Goal: Task Accomplishment & Management: Use online tool/utility

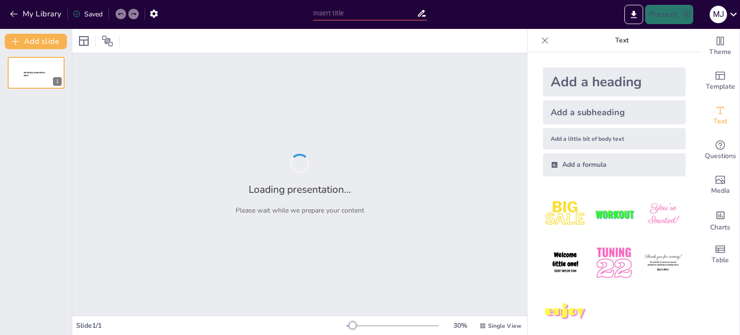
type input "Las proteínas, las vitaminas y las enzimas"
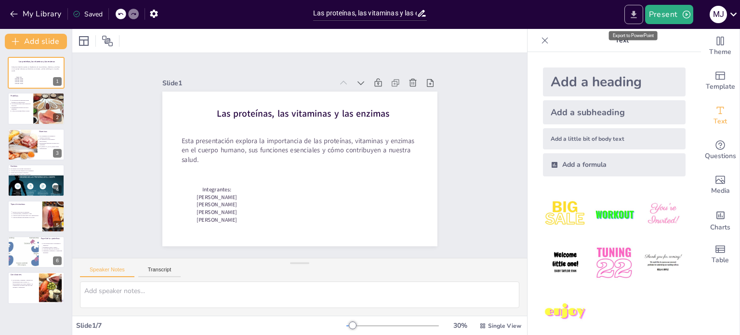
click at [635, 8] on button "Export to PowerPoint" at bounding box center [633, 14] width 19 height 19
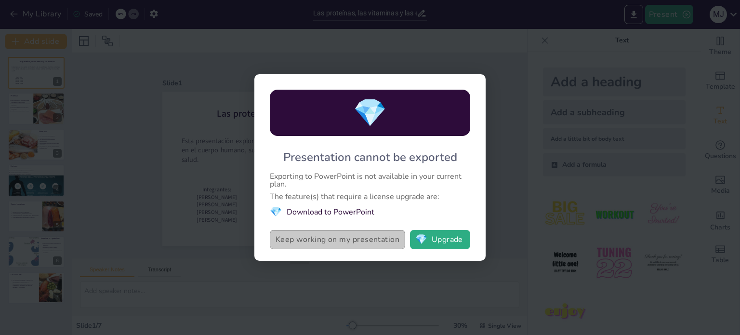
click at [317, 244] on button "Keep working on my presentation" at bounding box center [337, 239] width 135 height 19
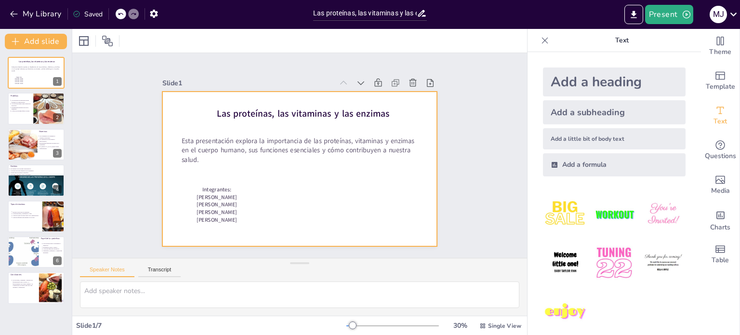
click at [208, 109] on div at bounding box center [294, 167] width 314 height 253
click at [208, 109] on div at bounding box center [287, 161] width 253 height 314
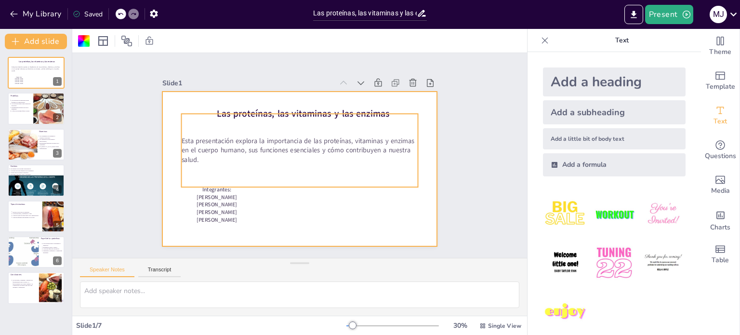
click at [212, 110] on div "Esta presentación explora la importancia de las proteínas, vitaminas y enzimas …" at bounding box center [300, 150] width 247 height 120
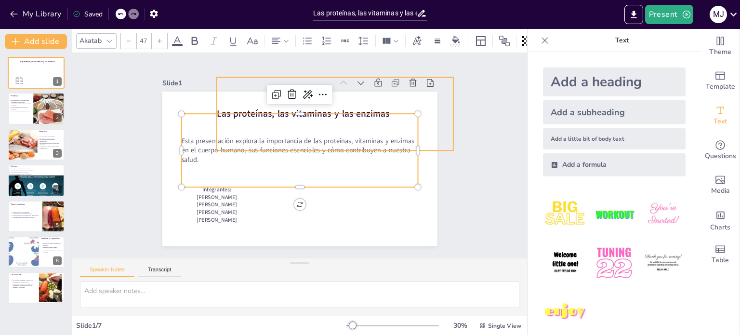
click at [230, 103] on div "Las proteínas, las vitaminas y las enzimas" at bounding box center [343, 122] width 247 height 120
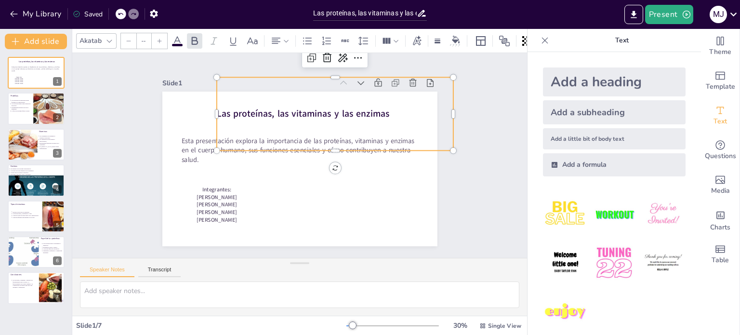
type input "64"
click at [39, 115] on div at bounding box center [51, 109] width 62 height 33
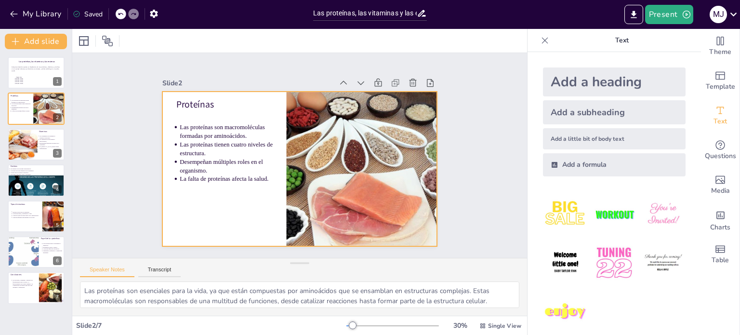
click at [203, 126] on p "Las proteínas son macromoléculas formadas por aminoácidos." at bounding box center [250, 99] width 95 height 65
click at [196, 126] on p "Las proteínas son macromoléculas formadas por aminoácidos." at bounding box center [245, 105] width 98 height 56
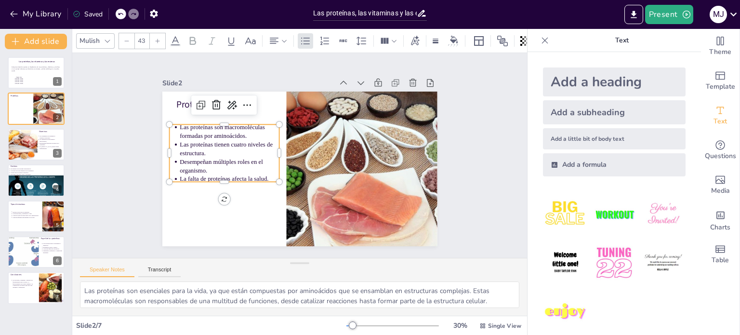
click at [185, 123] on p "Las proteínas son macromoléculas formadas por aminoácidos." at bounding box center [235, 118] width 101 height 38
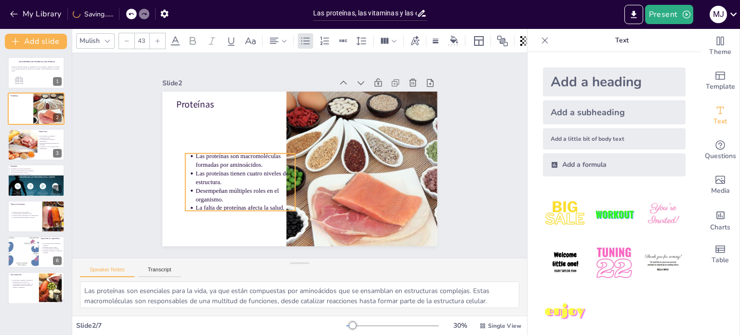
click at [177, 125] on ul "Las proteínas son macromoléculas formadas por aminoácidos. Las proteínas tienen…" at bounding box center [234, 163] width 123 height 92
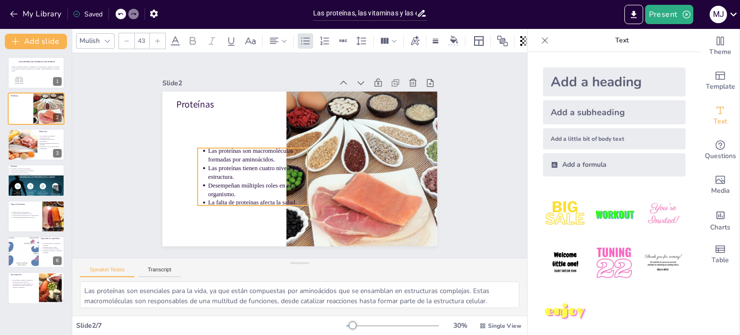
drag, startPoint x: 178, startPoint y: 125, endPoint x: 197, endPoint y: 139, distance: 23.0
click at [196, 139] on ul "Las proteínas son macromoléculas formadas por aminoácidos. Las proteínas tienen…" at bounding box center [249, 166] width 120 height 82
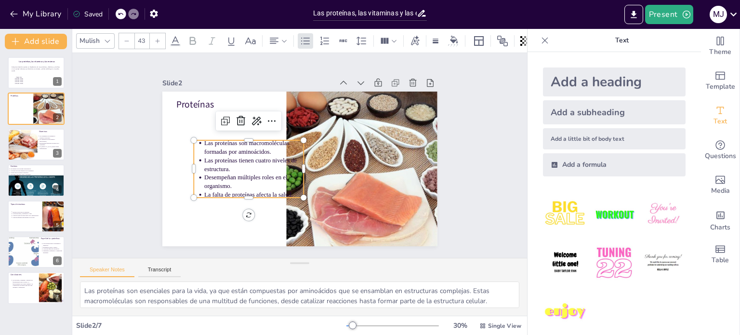
click at [212, 141] on p "Las proteínas son macromoléculas formadas por aminoácidos." at bounding box center [261, 129] width 98 height 56
click at [217, 141] on p "Las proteínas son macromoléculas formadas por aminoácidos." at bounding box center [264, 125] width 95 height 65
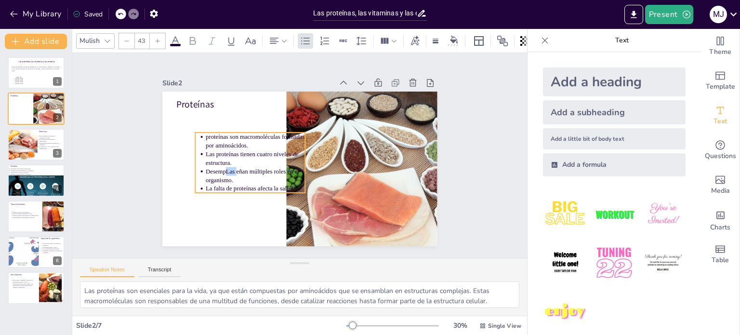
click at [234, 132] on p "proteínas son macromoléculas formadas por aminoácidos." at bounding box center [276, 114] width 85 height 79
click at [249, 132] on p "proteínas son macromoléculas formadas por aminoácidos." at bounding box center [285, 111] width 72 height 91
click at [221, 132] on p "proteínas son macromoléculas formadas por aminoácidos." at bounding box center [268, 121] width 95 height 65
click at [217, 153] on p "Las proteínas tienen cuatro niveles de estructura." at bounding box center [257, 144] width 100 height 47
click at [217, 153] on p "Las proteínas tienen cuatro niveles de estructura." at bounding box center [255, 149] width 101 height 38
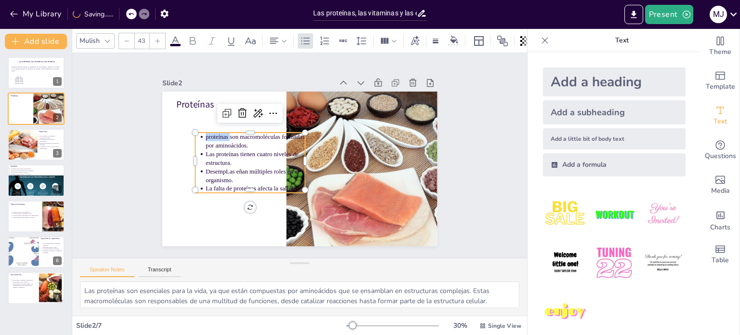
click at [217, 153] on p "Las proteínas tienen cuatro niveles de estructura." at bounding box center [258, 140] width 98 height 56
click at [224, 147] on p "Las proteínas tienen cuatro niveles de estructura." at bounding box center [257, 144] width 100 height 47
click at [224, 147] on p "Las proteínas tienen cuatro niveles de estructura." at bounding box center [258, 140] width 98 height 56
click at [224, 147] on p "Las proteínas tienen cuatro niveles de estructura." at bounding box center [257, 144] width 100 height 47
click at [280, 106] on icon at bounding box center [287, 107] width 14 height 14
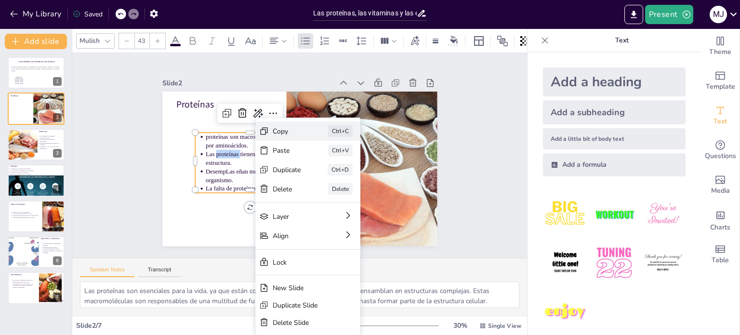
click at [322, 199] on div "Copy" at bounding box center [336, 210] width 29 height 22
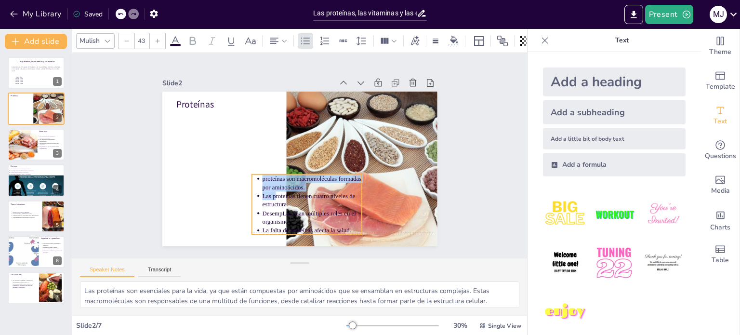
drag, startPoint x: 198, startPoint y: 133, endPoint x: 268, endPoint y: 188, distance: 89.2
click at [268, 188] on p "proteínas son macromoléculas formadas por aminoácidos." at bounding box center [300, 186] width 98 height 56
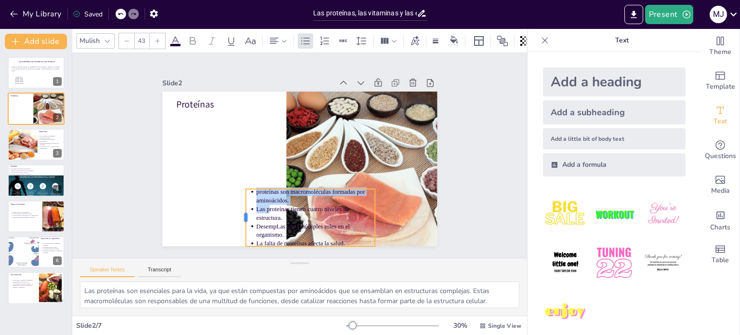
drag, startPoint x: 257, startPoint y: 197, endPoint x: 235, endPoint y: 180, distance: 27.6
click at [234, 179] on div "Proteínas proteínas son macromoléculas formadas por aminoácidos. Las proteínas …" at bounding box center [295, 168] width 309 height 232
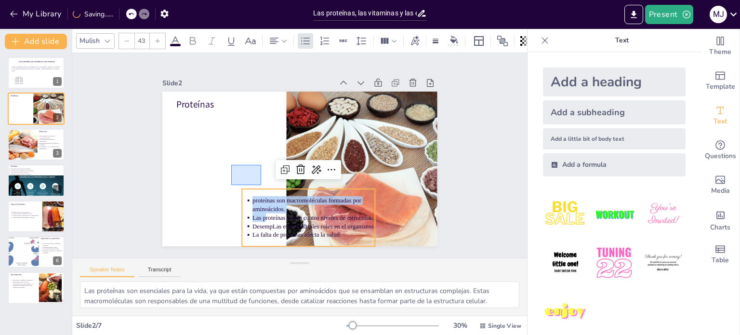
drag, startPoint x: 261, startPoint y: 185, endPoint x: 230, endPoint y: 164, distance: 37.5
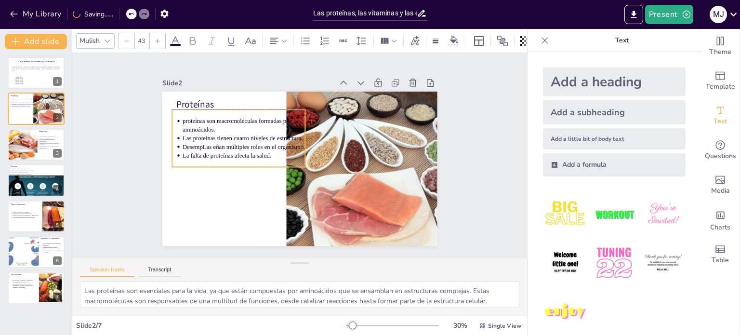
drag, startPoint x: 248, startPoint y: 191, endPoint x: 174, endPoint y: 118, distance: 103.9
click at [174, 118] on div "proteínas son macromoléculas formadas por aminoácidos. Las proteínas tienen cua…" at bounding box center [241, 131] width 138 height 71
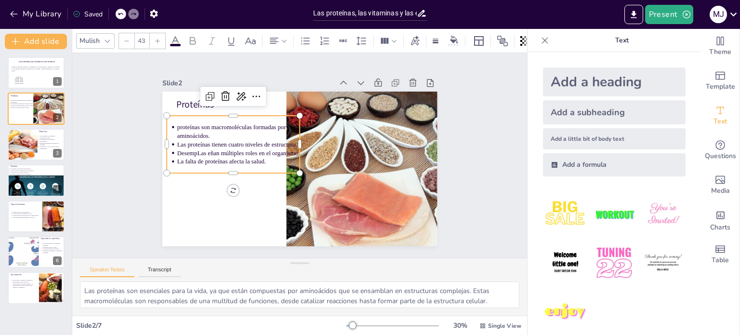
click at [191, 138] on p "Las proteínas tienen cuatro niveles de estructura." at bounding box center [244, 126] width 119 height 46
click at [203, 159] on p "La falta de proteínas afecta la salud." at bounding box center [239, 142] width 119 height 46
drag, startPoint x: 203, startPoint y: 159, endPoint x: 182, endPoint y: 123, distance: 42.6
click at [182, 132] on p "La falta de proteínas afecta la salud." at bounding box center [238, 149] width 122 height 34
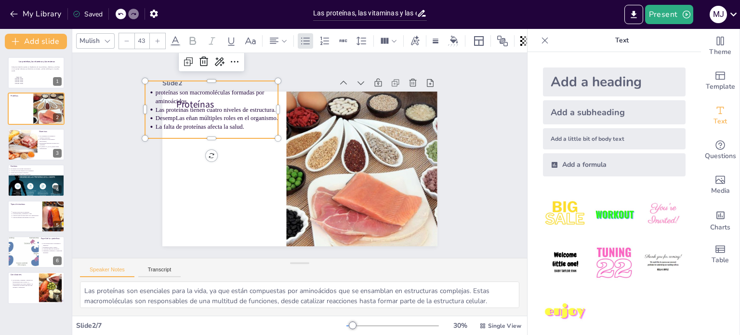
drag, startPoint x: 235, startPoint y: 122, endPoint x: 141, endPoint y: 86, distance: 100.8
click at [160, 86] on ul "proteínas son macromoléculas formadas por aminoácidos. Las proteínas tienen cua…" at bounding box center [230, 84] width 140 height 82
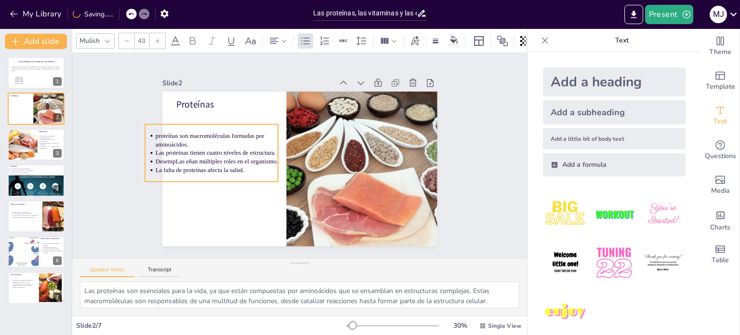
drag, startPoint x: 150, startPoint y: 90, endPoint x: 244, endPoint y: 167, distance: 121.5
click at [244, 167] on p "La falta de proteínas afecta la salud." at bounding box center [216, 152] width 122 height 34
drag, startPoint x: 234, startPoint y: 167, endPoint x: 164, endPoint y: 119, distance: 85.1
click at [164, 119] on div "Proteínas proteínas son macromoléculas formadas por aminoácidos. Las proteínas …" at bounding box center [295, 168] width 309 height 232
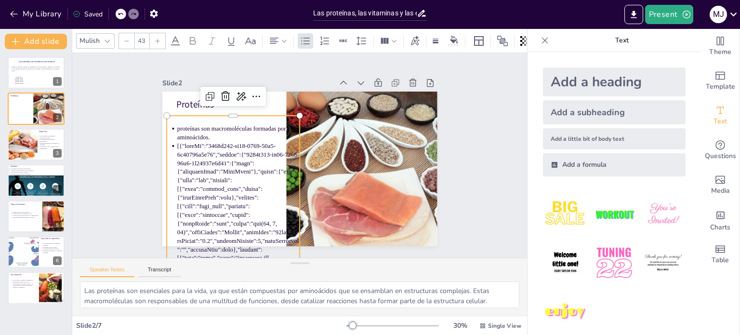
scroll to position [96, 0]
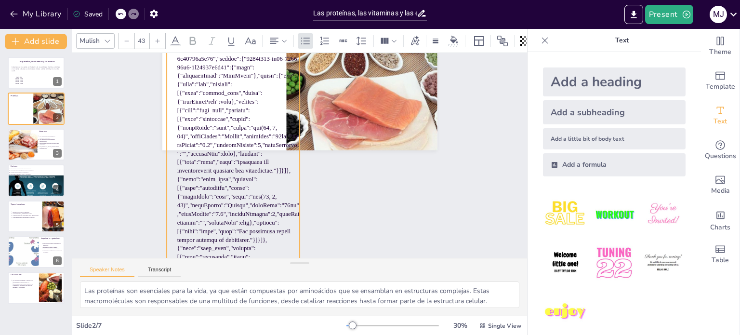
click at [123, 11] on icon at bounding box center [121, 14] width 6 height 6
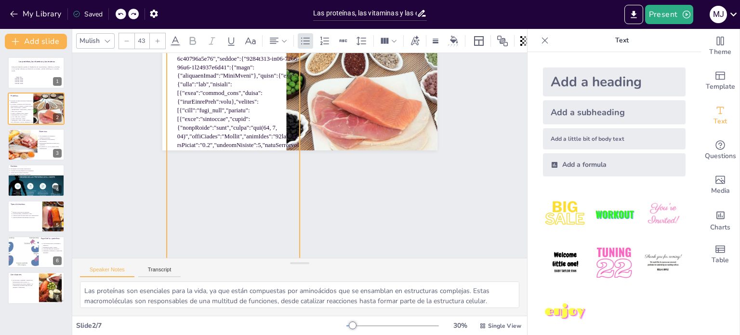
click at [123, 11] on icon at bounding box center [121, 14] width 6 height 6
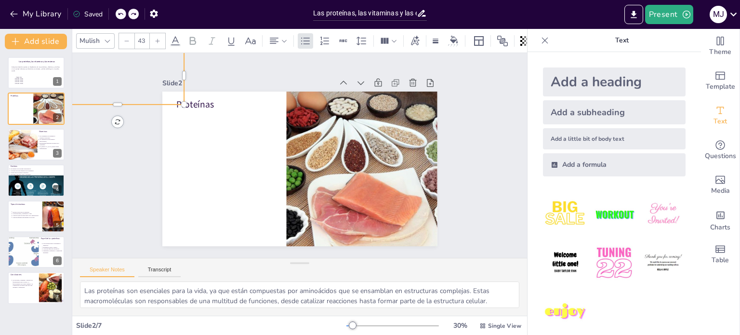
scroll to position [0, 0]
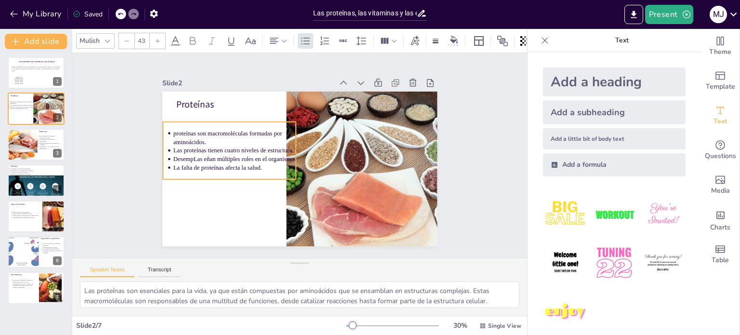
drag, startPoint x: 141, startPoint y: 82, endPoint x: 252, endPoint y: 157, distance: 134.4
click at [252, 157] on div "Slide 1 Las proteínas, las vitaminas y las enzimas Esta presentación explora la…" at bounding box center [300, 156] width 376 height 322
drag, startPoint x: 250, startPoint y: 162, endPoint x: 190, endPoint y: 121, distance: 72.4
click at [190, 121] on p "La falta de proteínas afecta la salud." at bounding box center [235, 140] width 116 height 58
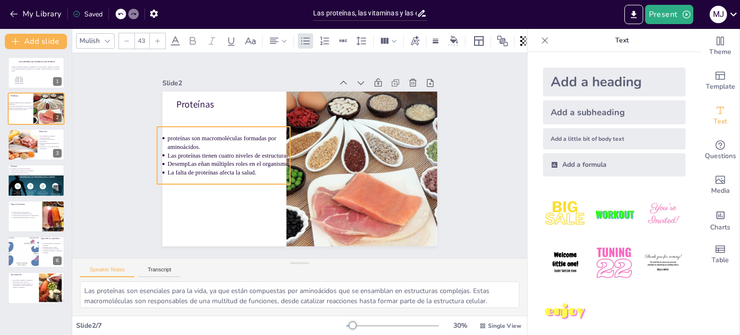
drag, startPoint x: 201, startPoint y: 123, endPoint x: 255, endPoint y: 169, distance: 70.8
click at [255, 162] on p "La falta de proteínas afecta la salud." at bounding box center [239, 114] width 89 height 97
click at [187, 134] on p "proteínas son macromoléculas formadas por aminoácidos." at bounding box center [244, 108] width 115 height 76
drag, startPoint x: 163, startPoint y: 134, endPoint x: 227, endPoint y: 156, distance: 68.0
click at [227, 156] on ul "proteínas son macromoléculas formadas por aminoácidos. Las proteínas tienen cua…" at bounding box center [229, 124] width 139 height 93
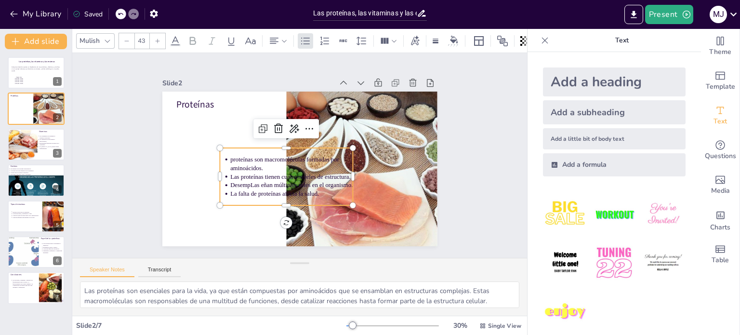
drag, startPoint x: 227, startPoint y: 156, endPoint x: 345, endPoint y: 194, distance: 123.6
click at [339, 194] on ul "proteínas son macromoléculas formadas por aminoácidos. Las proteínas tienen cua…" at bounding box center [276, 162] width 128 height 121
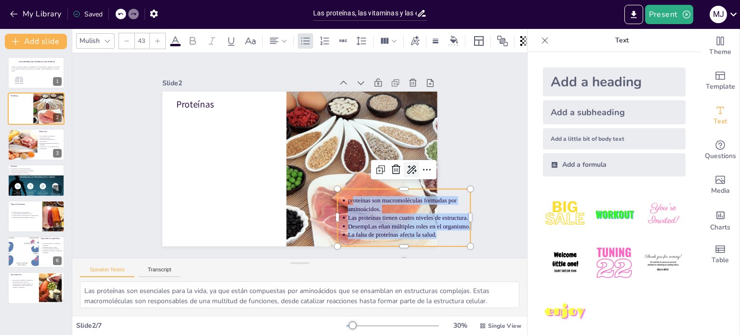
copy ul "oteínas son macromoléculas formadas por aminoácidos. Las proteínas tienen cuatr…"
click at [40, 144] on p "Desempeñan funciones cruciales en el organismo." at bounding box center [50, 144] width 21 height 4
type textarea "Las vitaminas son vitales para el cuerpo humano, y su falta puede llevar a enfe…"
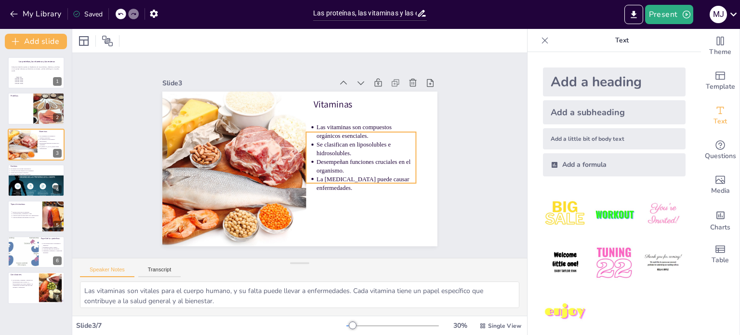
click at [319, 127] on li "Las vitaminas son compuestos orgánicos esenciales." at bounding box center [369, 146] width 101 height 38
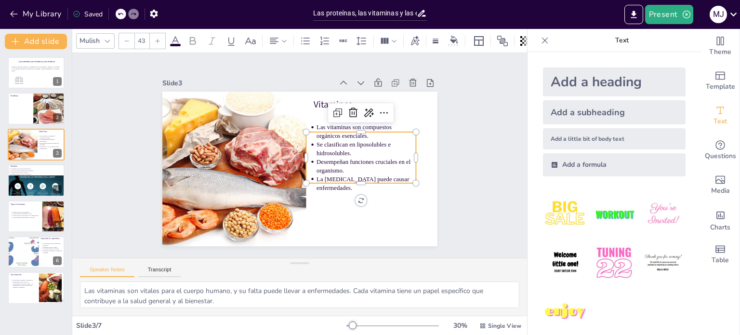
click at [307, 128] on ul "Las vitaminas son compuestos orgánicos esenciales. Se clasifican en liposoluble…" at bounding box center [355, 182] width 129 height 108
click at [307, 138] on ul "Las vitaminas son compuestos orgánicos esenciales. Se clasifican en liposoluble…" at bounding box center [339, 202] width 125 height 128
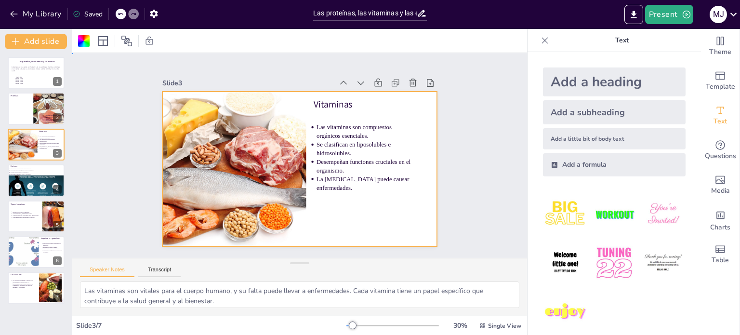
click at [307, 142] on ul "Las vitaminas son compuestos orgánicos esenciales. Se clasifican en liposoluble…" at bounding box center [334, 207] width 120 height 130
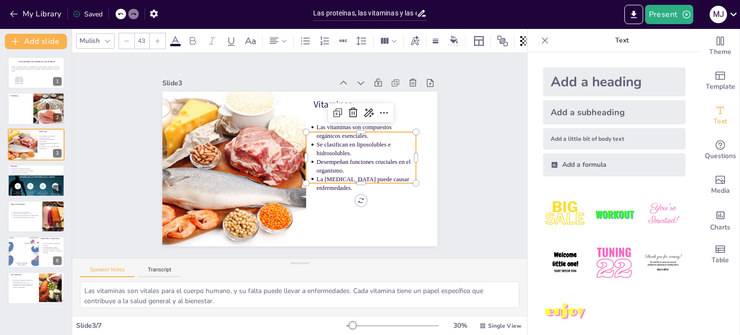
click at [312, 127] on div "Vitaminas Las vitaminas son compuestos orgánicos esenciales. Se clasifican en l…" at bounding box center [291, 166] width 313 height 287
click at [313, 128] on div at bounding box center [366, 148] width 107 height 41
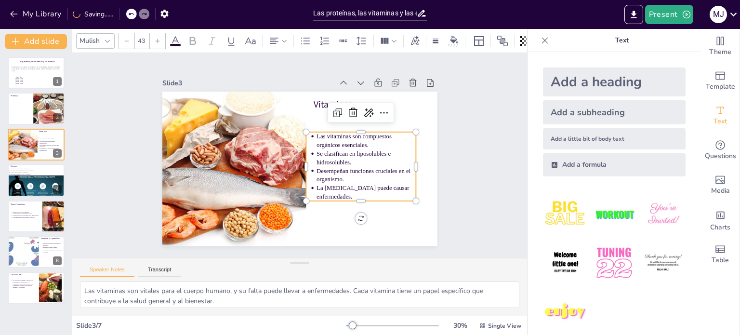
click at [307, 134] on ul "Las vitaminas son compuestos orgánicos esenciales. Se clasifican en liposoluble…" at bounding box center [357, 179] width 122 height 90
click at [307, 135] on ul "Las vitaminas son compuestos orgánicos esenciales. Se clasifican en liposoluble…" at bounding box center [354, 185] width 126 height 100
drag, startPoint x: 360, startPoint y: 190, endPoint x: 296, endPoint y: 121, distance: 94.1
click at [267, 152] on p "La [MEDICAL_DATA] puede causar enfermedades." at bounding box center [239, 201] width 56 height 98
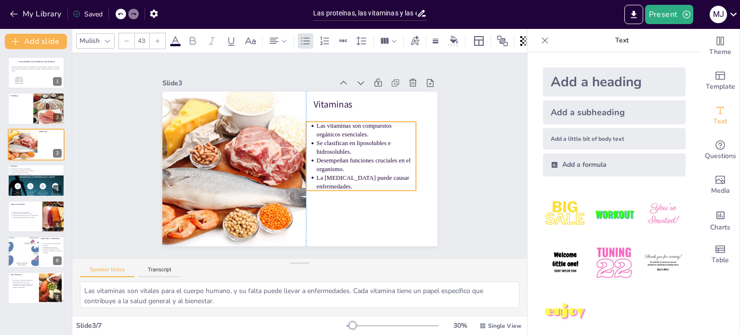
drag, startPoint x: 315, startPoint y: 122, endPoint x: 379, endPoint y: 179, distance: 85.7
click at [379, 179] on p "La [MEDICAL_DATA] puede causar enfermedades." at bounding box center [354, 201] width 100 height 47
click at [330, 134] on p "Las vitaminas son compuestos orgánicos esenciales." at bounding box center [371, 160] width 98 height 56
click at [330, 142] on p "Las vitaminas son compuestos orgánicos esenciales." at bounding box center [365, 181] width 85 height 79
click at [330, 157] on p "Las vitaminas son compuestos orgánicos esenciales." at bounding box center [349, 206] width 56 height 98
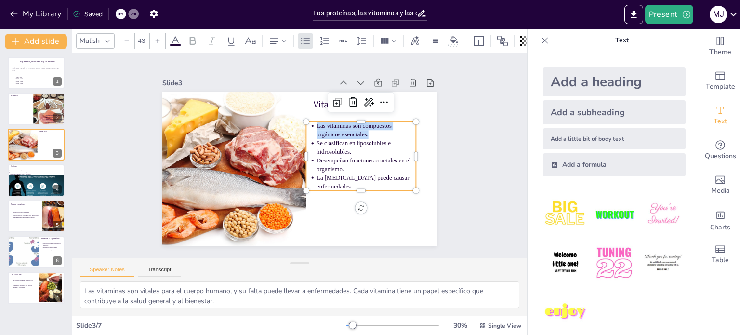
click at [309, 180] on span "Las vitaminas son compuestos orgánicos esenciales." at bounding box center [285, 213] width 55 height 66
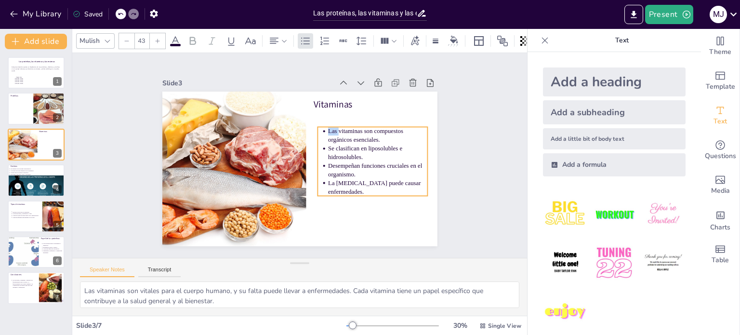
drag, startPoint x: 309, startPoint y: 122, endPoint x: 377, endPoint y: 188, distance: 94.4
click at [377, 188] on ul "Las vitaminas son compuestos orgánicos esenciales. Se clasifican en liposoluble…" at bounding box center [356, 203] width 130 height 120
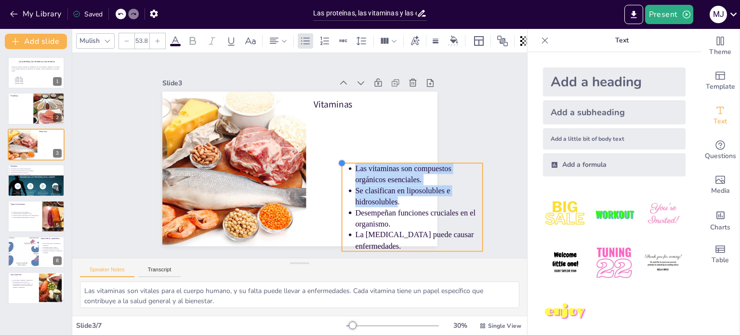
type input "55"
drag, startPoint x: 367, startPoint y: 179, endPoint x: 353, endPoint y: 159, distance: 23.8
click at [353, 159] on div "Vitaminas Las vitaminas son compuestos orgánicos esenciales. Se clasifican en l…" at bounding box center [291, 166] width 313 height 287
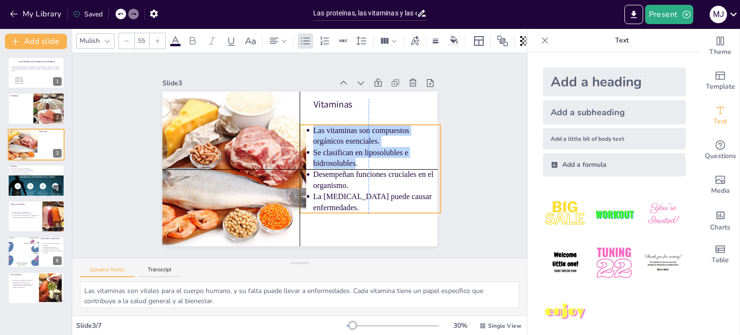
click at [414, 141] on p "Las vitaminas son compuestos orgánicos esenciales." at bounding box center [374, 184] width 116 height 93
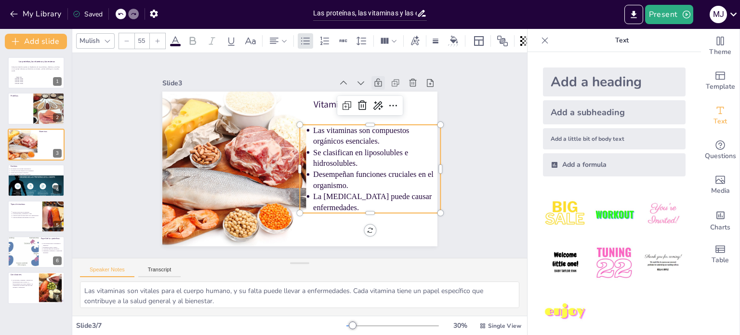
click at [399, 159] on icon at bounding box center [405, 165] width 13 height 13
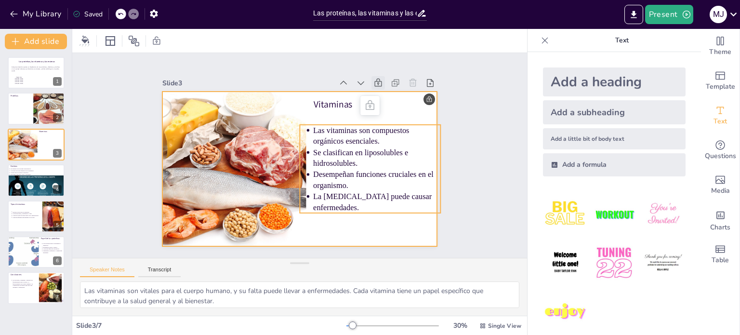
drag, startPoint x: 304, startPoint y: 127, endPoint x: 385, endPoint y: 215, distance: 119.7
click at [385, 215] on div "Vitaminas Las vitaminas son compuestos orgánicos esenciales. Se clasifican en l…" at bounding box center [299, 169] width 290 height 183
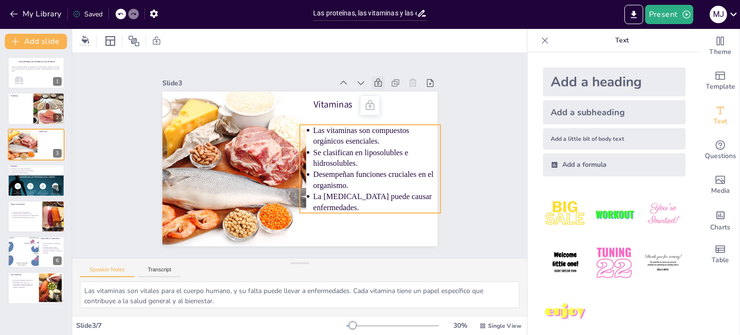
copy ul "Las vitaminas son compuestos orgánicos esenciales. Se clasifican en liposoluble…"
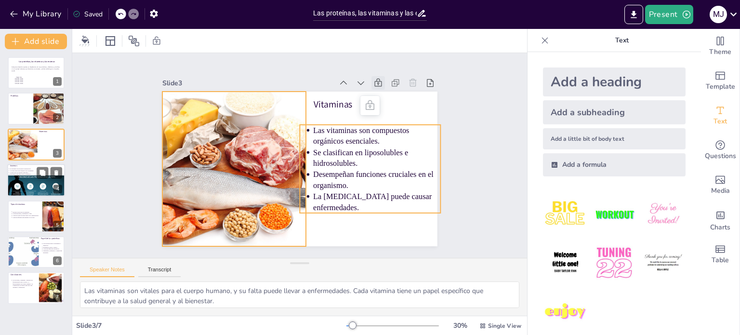
click at [29, 173] on p "Funcionan como una "llave y cerradura"." at bounding box center [35, 174] width 50 height 2
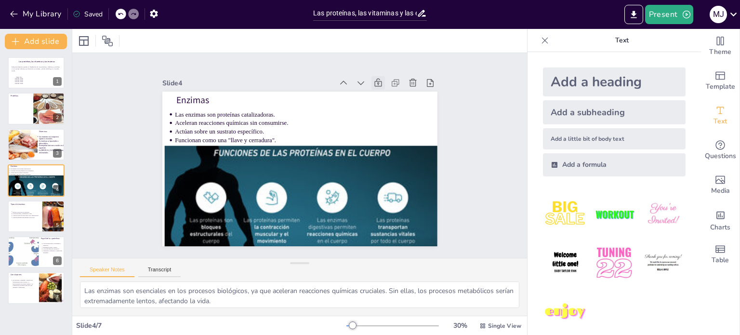
click at [393, 178] on div at bounding box center [402, 187] width 18 height 18
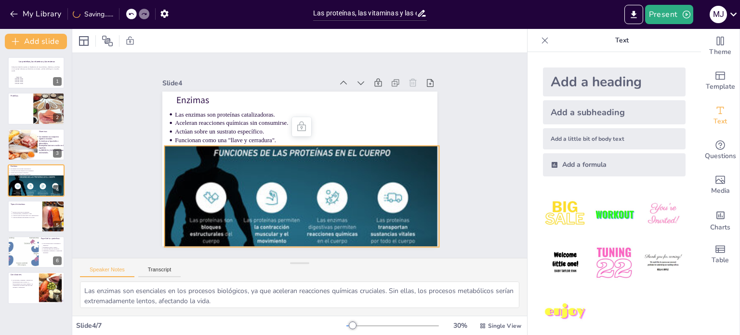
drag, startPoint x: 290, startPoint y: 199, endPoint x: 345, endPoint y: 79, distance: 132.8
click at [355, 60] on div "Slide 1 Las proteínas, las vitaminas y las enzimas Esta presentación explora la…" at bounding box center [299, 155] width 457 height 475
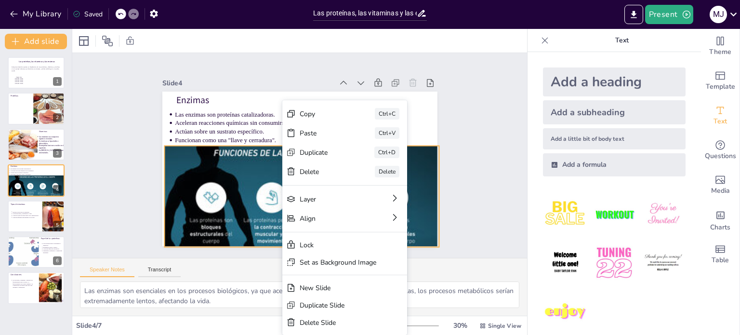
click at [260, 198] on div at bounding box center [270, 225] width 341 height 313
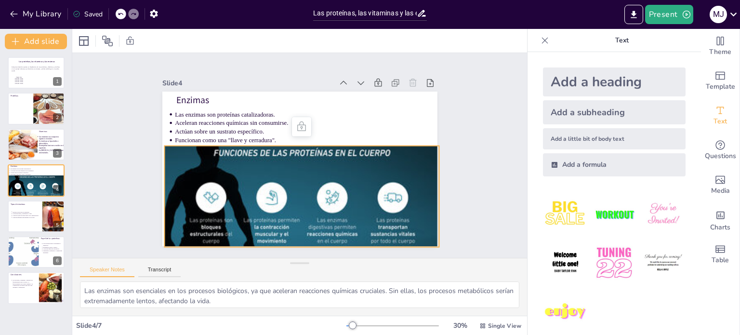
drag, startPoint x: 260, startPoint y: 198, endPoint x: 288, endPoint y: 116, distance: 87.5
click at [288, 116] on div "Enzimas Las enzimas son proteínas catalizadoras. Aceleran reacciones químicas s…" at bounding box center [291, 166] width 313 height 287
click at [316, 132] on icon at bounding box center [324, 140] width 16 height 16
drag, startPoint x: 275, startPoint y: 181, endPoint x: 322, endPoint y: 50, distance: 139.1
click at [323, 48] on div "Slide 1 Las proteínas, las vitaminas y las enzimas Esta presentación explora la…" at bounding box center [299, 182] width 455 height 306
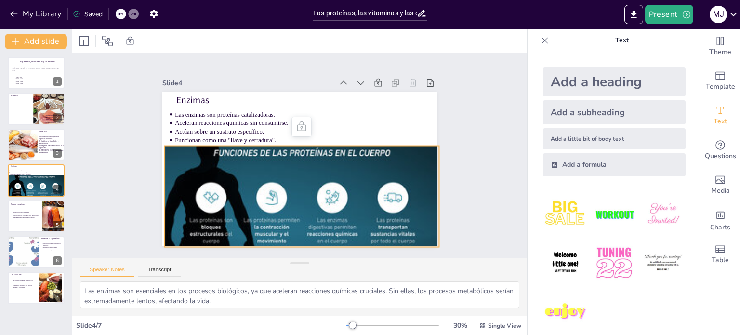
click at [308, 124] on icon at bounding box center [316, 131] width 16 height 16
drag, startPoint x: 278, startPoint y: 188, endPoint x: 335, endPoint y: 11, distance: 186.8
click at [335, 11] on div "My Library Saved Las proteínas, las vitaminas y las enzimas Present M J Documen…" at bounding box center [370, 167] width 740 height 335
click at [372, 219] on div at bounding box center [379, 226] width 15 height 15
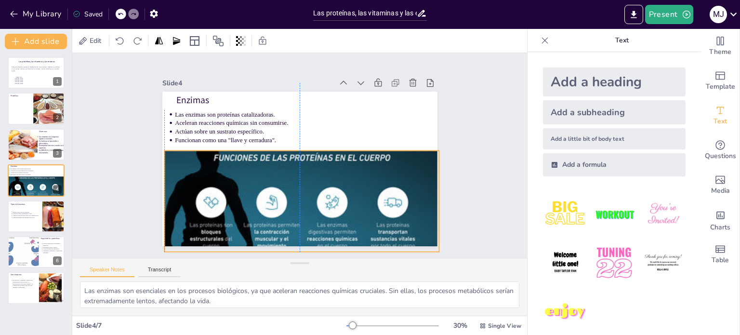
drag, startPoint x: 313, startPoint y: 187, endPoint x: 314, endPoint y: 192, distance: 4.9
click at [314, 192] on div at bounding box center [268, 230] width 341 height 313
click at [326, 139] on icon at bounding box center [334, 147] width 16 height 16
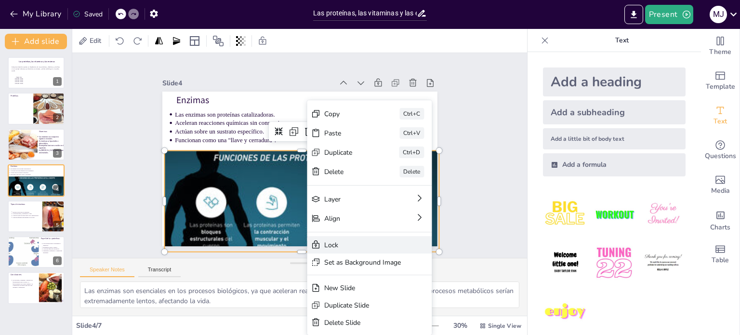
click at [201, 279] on div "Lock" at bounding box center [188, 317] width 25 height 77
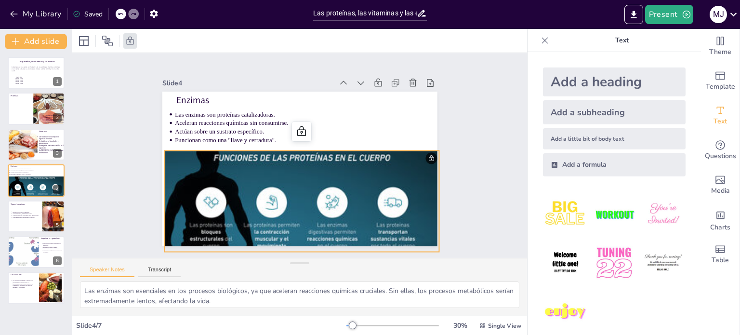
drag, startPoint x: 339, startPoint y: 217, endPoint x: 409, endPoint y: -45, distance: 271.1
click at [409, 0] on html "My Library Saved Las proteínas, las vitaminas y las enzimas Present M J Documen…" at bounding box center [370, 167] width 740 height 335
click at [285, 159] on div at bounding box center [268, 230] width 341 height 313
click at [311, 132] on icon at bounding box center [319, 140] width 16 height 16
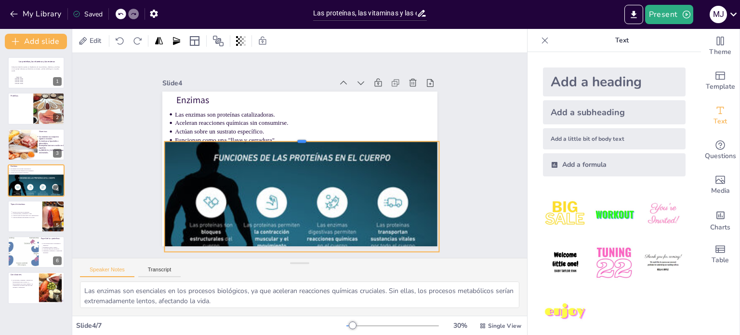
drag, startPoint x: 296, startPoint y: 145, endPoint x: 298, endPoint y: 135, distance: 9.4
click at [298, 135] on div at bounding box center [304, 137] width 274 height 37
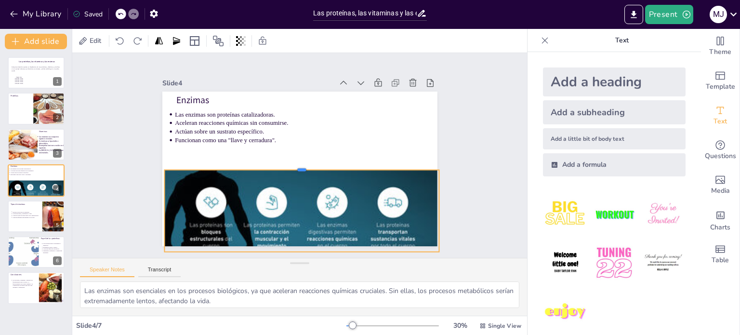
drag, startPoint x: 297, startPoint y: 137, endPoint x: 296, endPoint y: 164, distance: 27.0
click at [296, 164] on div at bounding box center [299, 166] width 264 height 93
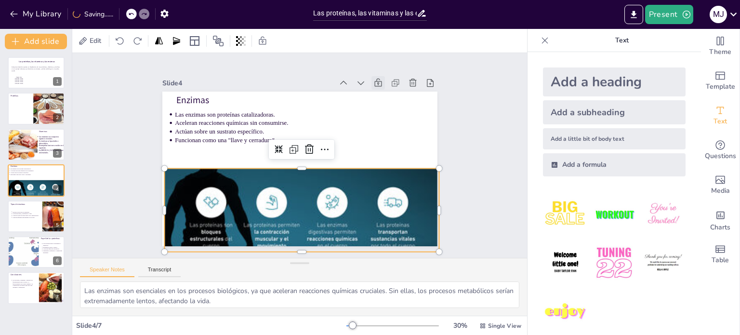
click at [343, 248] on div at bounding box center [334, 257] width 18 height 18
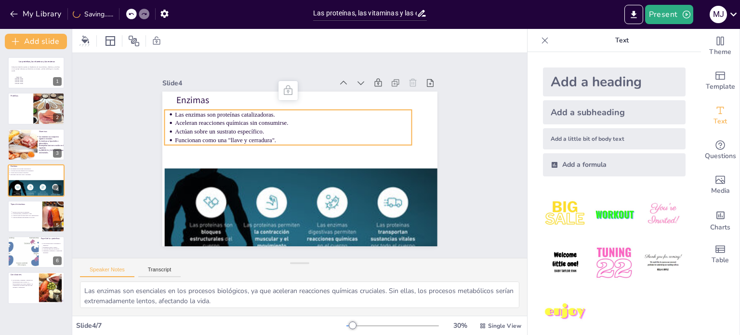
click at [307, 108] on p "Las enzimas son proteínas catalizadoras." at bounding box center [310, 115] width 220 height 105
drag, startPoint x: 166, startPoint y: 110, endPoint x: 182, endPoint y: 117, distance: 16.8
click at [188, 117] on ul "Las enzimas son proteínas catalizadoras. Aceleran reacciones químicas sin consu…" at bounding box center [304, 126] width 232 height 154
click at [282, 111] on p "Las enzimas son proteínas catalizadoras." at bounding box center [334, 133] width 104 height 220
drag, startPoint x: 172, startPoint y: 111, endPoint x: 241, endPoint y: 134, distance: 73.1
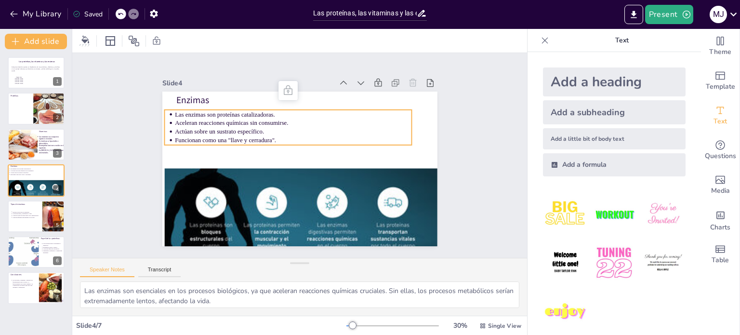
click at [241, 134] on ul "Las enzimas son proteínas catalizadoras. Aceleran reacciones químicas sin consu…" at bounding box center [309, 126] width 207 height 191
click at [203, 185] on icon at bounding box center [198, 190] width 10 height 11
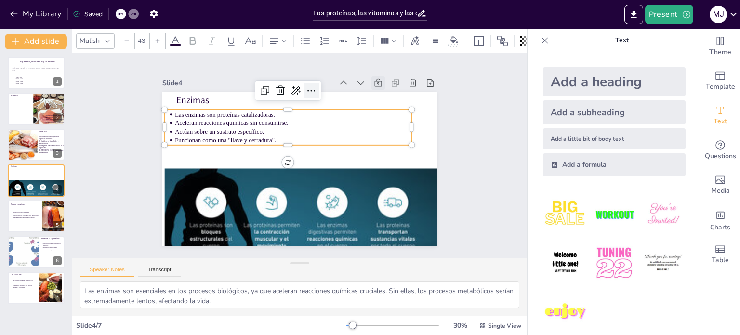
click at [271, 202] on icon at bounding box center [262, 209] width 15 height 15
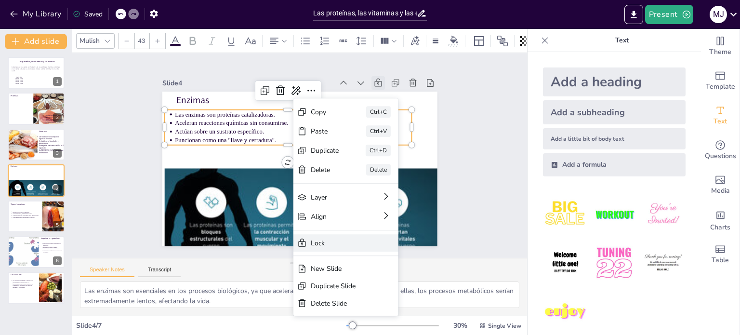
click at [317, 314] on div "Lock" at bounding box center [345, 329] width 56 height 31
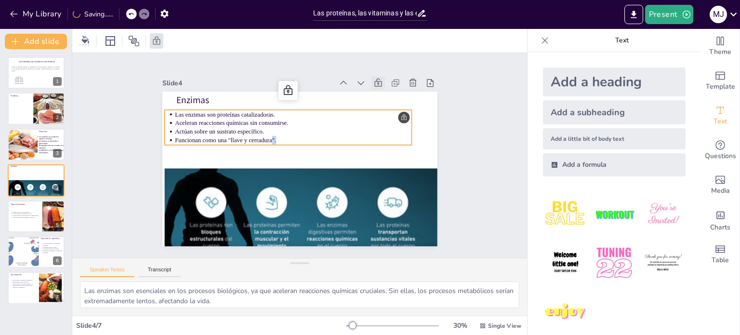
drag, startPoint x: 264, startPoint y: 136, endPoint x: 271, endPoint y: 138, distance: 7.2
click at [271, 138] on p "Funcionan como una "llave y cerradura"." at bounding box center [300, 139] width 220 height 104
drag, startPoint x: 267, startPoint y: 139, endPoint x: 261, endPoint y: 136, distance: 6.3
click at [261, 136] on p "Funcionan como una "llave y cerradura" at bounding box center [303, 139] width 197 height 146
click at [121, 14] on icon at bounding box center [121, 14] width 6 height 6
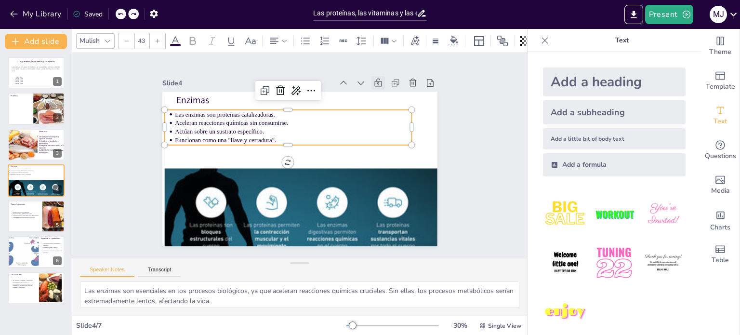
click at [397, 125] on icon at bounding box center [403, 131] width 13 height 13
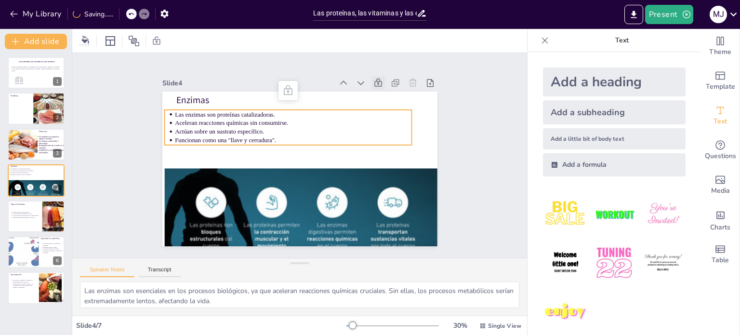
drag, startPoint x: 269, startPoint y: 135, endPoint x: 233, endPoint y: 126, distance: 36.9
click at [233, 126] on ul "Las enzimas son proteínas catalizadoras. Aceleran reacciones químicas sin consu…" at bounding box center [309, 126] width 207 height 191
drag, startPoint x: 268, startPoint y: 136, endPoint x: 214, endPoint y: 120, distance: 55.9
click at [214, 120] on ul "Las enzimas son proteínas catalizadoras. Aceleran reacciones químicas sin consu…" at bounding box center [294, 125] width 249 height 85
click at [192, 109] on p "Las enzimas son proteínas catalizadoras." at bounding box center [306, 114] width 228 height 81
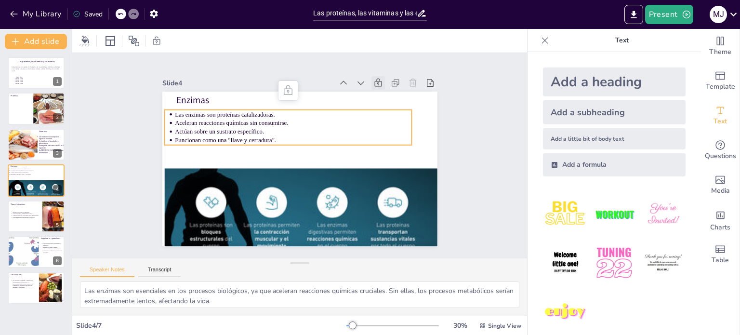
click at [192, 109] on p "Las enzimas son proteínas catalizadoras." at bounding box center [306, 114] width 228 height 81
click at [201, 109] on span "Las enzimas son proteínas catalizadoras." at bounding box center [248, 87] width 94 height 47
click at [120, 17] on div at bounding box center [121, 14] width 11 height 11
drag, startPoint x: 168, startPoint y: 109, endPoint x: 187, endPoint y: 120, distance: 22.0
click at [187, 120] on ul "Las enzimas son proteínas catalizadoras. Aceleran reacciones químicas sin consu…" at bounding box center [297, 124] width 246 height 109
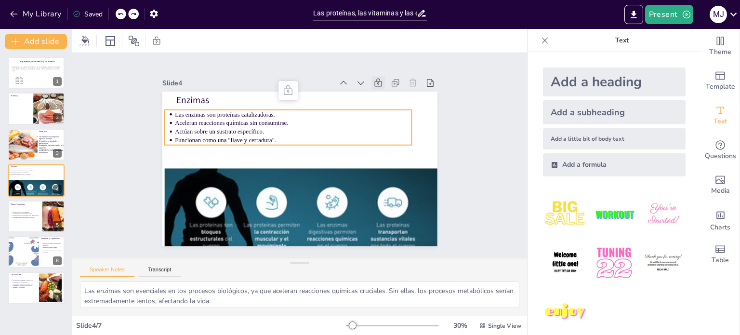
click at [231, 108] on p "Las enzimas son proteínas catalizadoras." at bounding box center [322, 120] width 182 height 165
click at [269, 108] on p "Las enzimas son proteínas catalizadoras." at bounding box center [332, 130] width 126 height 210
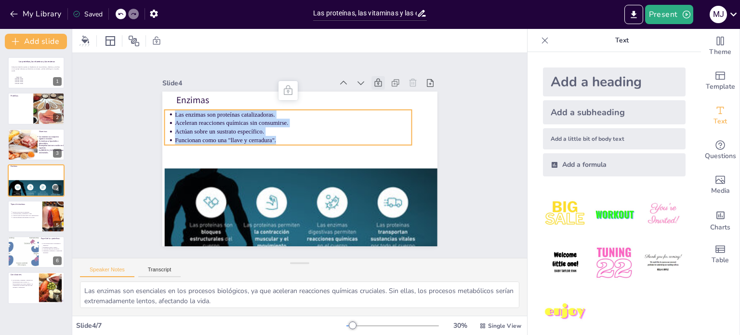
drag, startPoint x: 168, startPoint y: 108, endPoint x: 278, endPoint y: 133, distance: 113.5
click at [278, 166] on ul "Las enzimas son proteínas catalizadoras. Aceleran reacciones químicas sin consu…" at bounding box center [311, 183] width 248 height 35
copy ul "Las enzimas son proteínas catalizadoras. Aceleran reacciones químicas sin consu…"
click at [45, 217] on p "Utilizan diferentes mecanismos de acción." at bounding box center [30, 217] width 36 height 2
type textarea "La diversidad de enzimas es fundamental para la realización de diversas reaccio…"
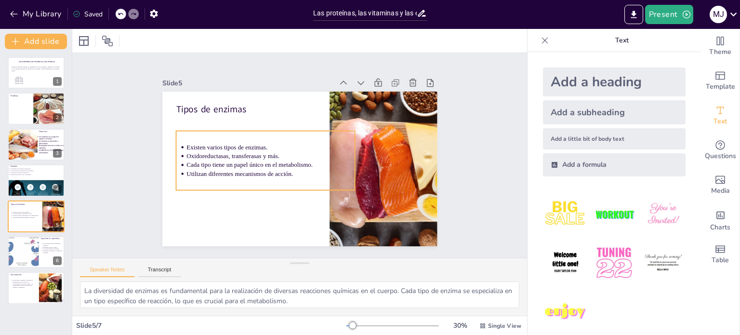
click at [278, 140] on p "Existen varios tipos de enzimas." at bounding box center [278, 134] width 150 height 92
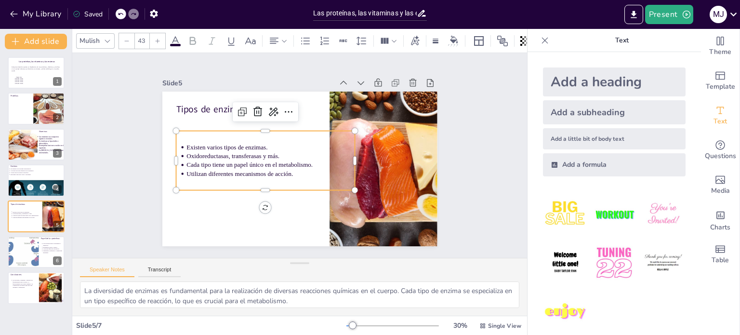
type input "44"
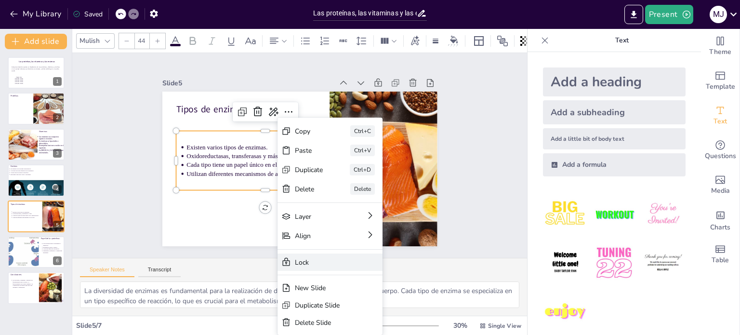
click at [314, 314] on div "Lock" at bounding box center [367, 333] width 106 height 39
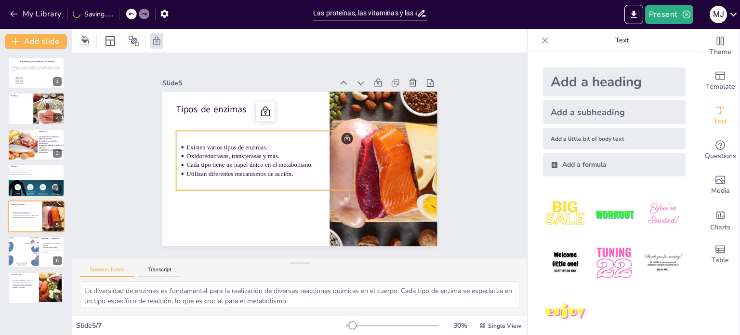
click at [319, 178] on span "Existen varios tipos de enzimas." at bounding box center [354, 204] width 70 height 53
click at [320, 133] on span "Existen varios tipos de enzimas." at bounding box center [343, 97] width 47 height 74
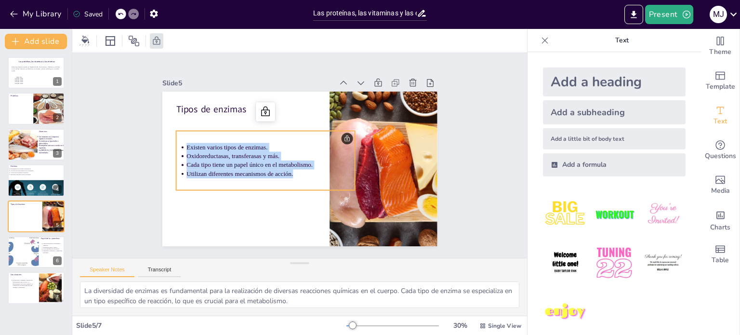
drag, startPoint x: 180, startPoint y: 144, endPoint x: 285, endPoint y: 174, distance: 109.7
click at [285, 174] on ul "Existen varios tipos de enzimas. Oxidoreductasas, transferasas y más. Cada tipo…" at bounding box center [274, 179] width 165 height 133
copy ul "Existen varios tipos de enzimas. Oxidoreductasas, transferasas y más. Cada tipo…"
click at [30, 263] on div at bounding box center [19, 252] width 60 height 32
type textarea "Las proteínas son fundamentales para el crecimiento, ya que forman la base de l…"
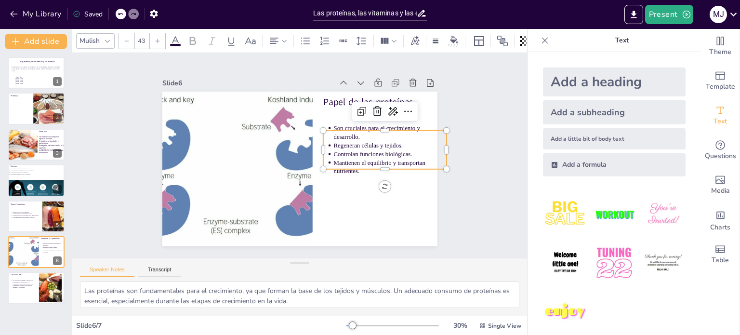
click at [377, 164] on p "Son cruciales para el crecimiento y desarrollo." at bounding box center [371, 215] width 80 height 102
click at [408, 128] on icon at bounding box center [414, 134] width 13 height 13
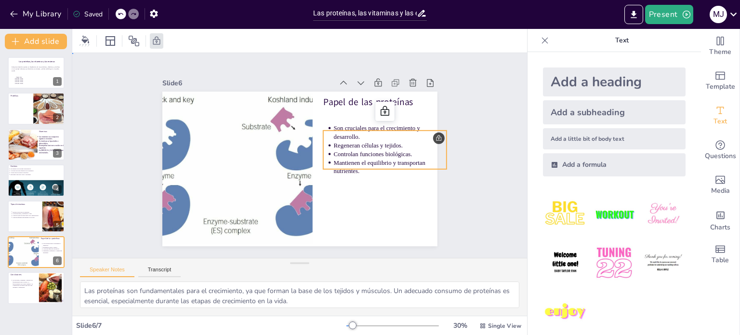
click at [327, 119] on p "Son cruciales para el crecimiento y desarrollo." at bounding box center [306, 62] width 52 height 113
click at [336, 136] on p "Son cruciales para el crecimiento y desarrollo." at bounding box center [392, 162] width 113 height 52
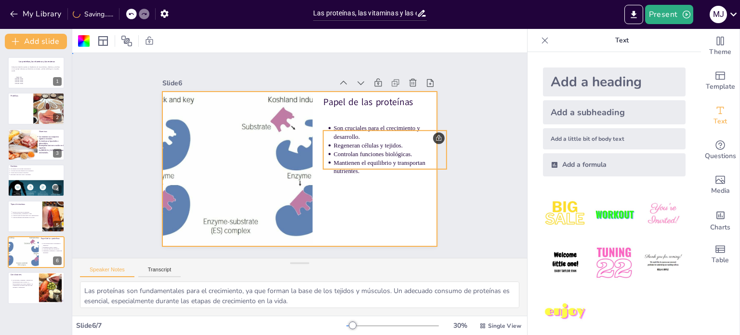
click at [264, 125] on p "Son cruciales para el crecimiento y desarrollo." at bounding box center [210, 129] width 107 height 71
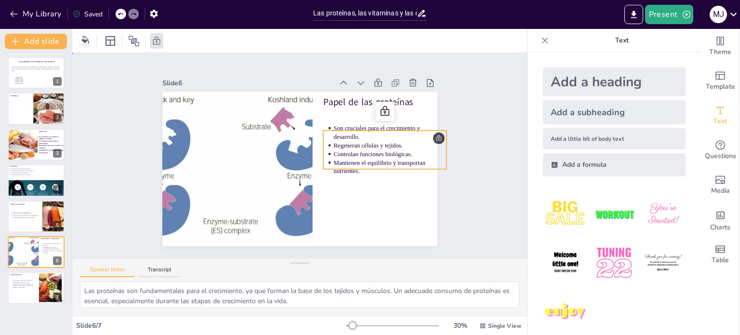
click at [336, 136] on p "Son cruciales para el crecimiento y desarrollo." at bounding box center [392, 162] width 113 height 52
click at [336, 140] on p "Son cruciales para el crecimiento y desarrollo." at bounding box center [391, 171] width 110 height 62
click at [327, 190] on p "Son cruciales para el crecimiento y desarrollo." at bounding box center [313, 247] width 29 height 115
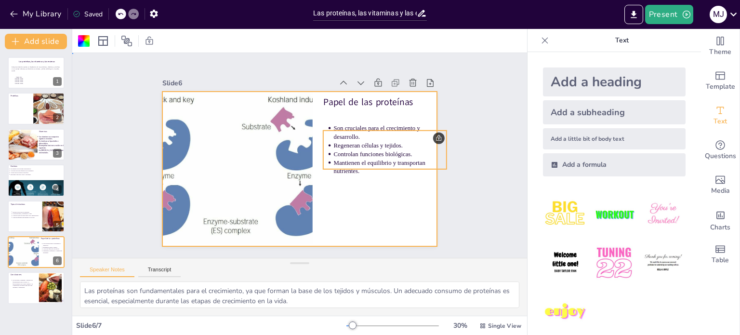
click at [336, 140] on p "Son cruciales para el crecimiento y desarrollo." at bounding box center [391, 171] width 110 height 62
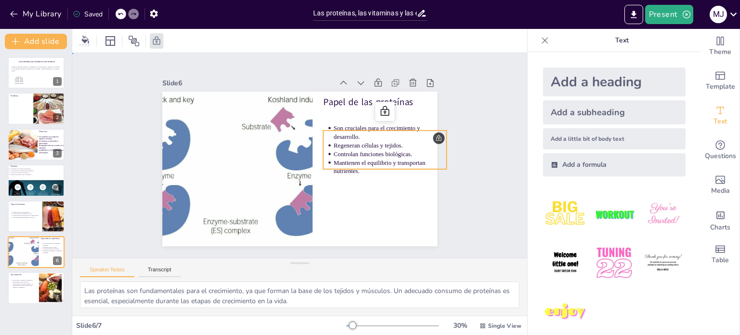
click at [336, 145] on p "Son cruciales para el crecimiento y desarrollo." at bounding box center [389, 180] width 106 height 71
click at [334, 155] on p "Son cruciales para el crecimiento y desarrollo." at bounding box center [382, 199] width 96 height 89
click at [335, 150] on p "Son cruciales para el crecimiento y desarrollo." at bounding box center [386, 190] width 102 height 80
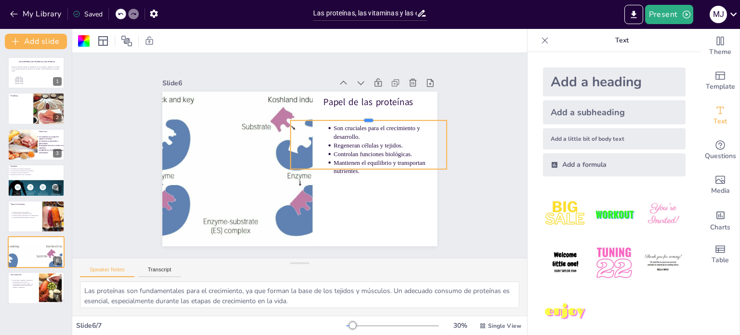
drag, startPoint x: 327, startPoint y: 123, endPoint x: 327, endPoint y: 113, distance: 10.1
click at [327, 126] on div at bounding box center [367, 195] width 85 height 139
click at [336, 132] on p "Son cruciales para el crecimiento y desarrollo." at bounding box center [393, 152] width 114 height 40
click at [336, 140] on p "Son cruciales para el crecimiento y desarrollo." at bounding box center [391, 171] width 110 height 62
click at [333, 124] on p "Son cruciales para el crecimiento y desarrollo." at bounding box center [389, 132] width 113 height 17
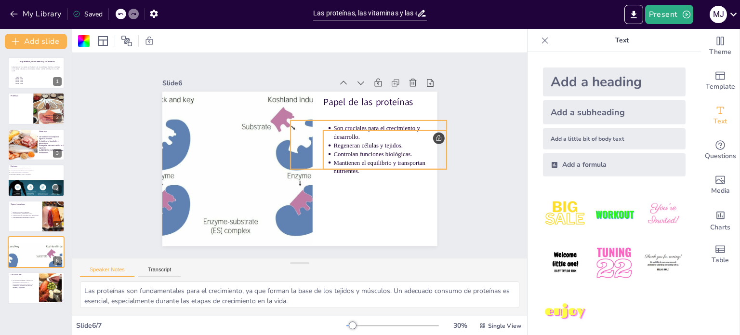
click at [324, 140] on ul "Son cruciales para el crecimiento y desarrollo. Regeneran células y tejidos. Co…" at bounding box center [376, 193] width 133 height 106
click at [324, 160] on ul "Son cruciales para el crecimiento y desarrollo. Regeneran células y tejidos. Co…" at bounding box center [347, 226] width 106 height 133
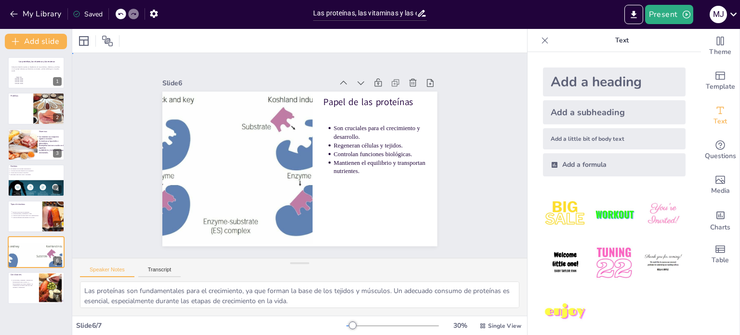
click at [324, 156] on ul "Son cruciales para el crecimiento y desarrollo. Regeneran células y tejidos. Co…" at bounding box center [354, 221] width 115 height 131
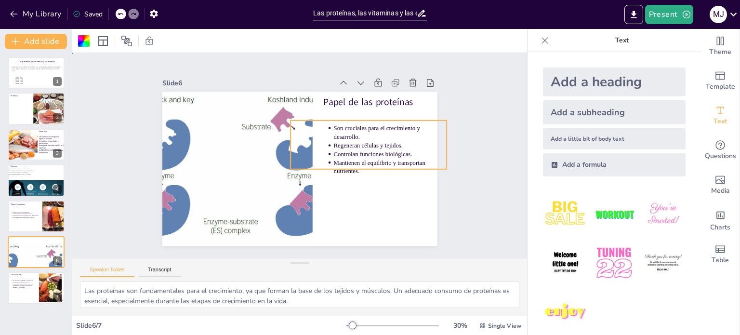
click at [299, 153] on ul "Son cruciales para el crecimiento y desarrollo. Regeneran células y tejidos. Co…" at bounding box center [234, 210] width 131 height 115
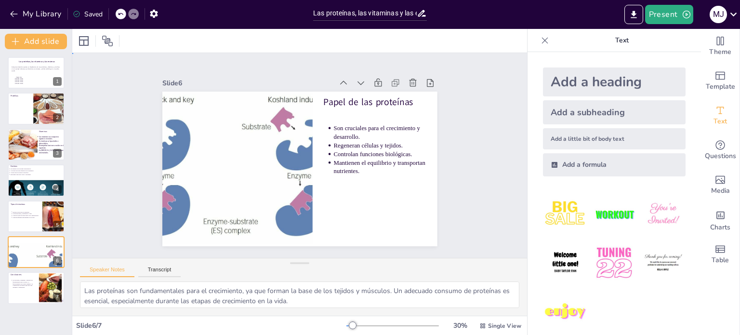
click at [325, 147] on ul "Son cruciales para el crecimiento y desarrollo. Regeneran células y tejidos. Co…" at bounding box center [367, 207] width 127 height 121
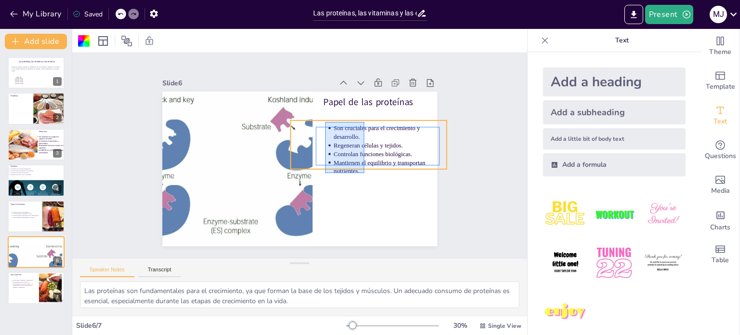
drag, startPoint x: 325, startPoint y: 122, endPoint x: 364, endPoint y: 172, distance: 63.2
click at [364, 172] on div "Papel de las proteínas Son cruciales para el crecimiento y desarrollo. Regenera…" at bounding box center [286, 158] width 208 height 301
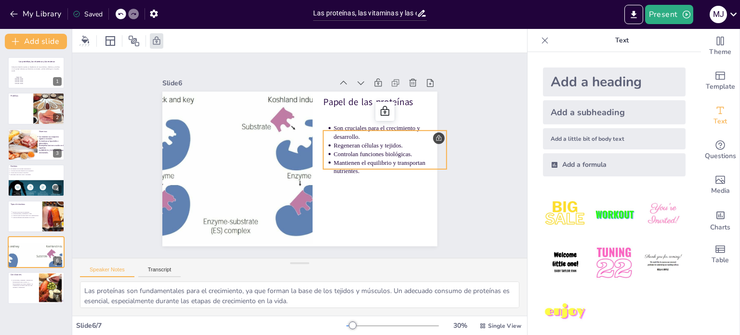
click at [334, 162] on p "Mantienen el equilibrio y transportan nutrientes." at bounding box center [388, 176] width 115 height 29
click at [334, 183] on p "Mantienen el equilibrio y transportan nutrientes." at bounding box center [351, 231] width 89 height 96
click at [334, 158] on span "Mantienen el equilibrio y transportan nutrientes." at bounding box center [378, 150] width 91 height 34
click at [326, 132] on ul "Son cruciales para el crecimiento y desarrollo. Regeneran células y tejidos. Co…" at bounding box center [382, 175] width 133 height 87
click at [331, 164] on p "Son cruciales para el crecimiento y desarrollo." at bounding box center [371, 215] width 80 height 102
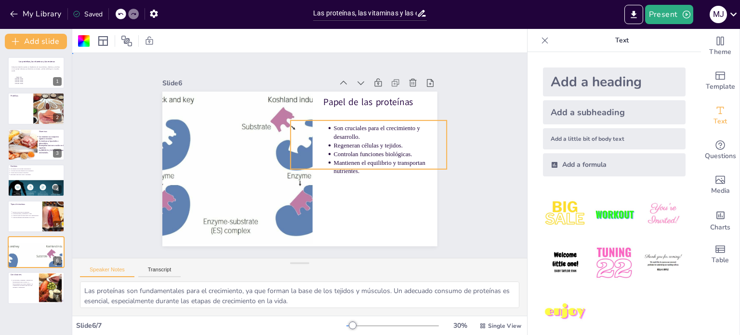
click at [336, 136] on p "Son cruciales para el crecimiento y desarrollo." at bounding box center [392, 162] width 113 height 52
click at [264, 139] on p "Son cruciales para el crecimiento y desarrollo." at bounding box center [206, 159] width 114 height 40
click at [335, 150] on p "Son cruciales para el crecimiento y desarrollo." at bounding box center [386, 190] width 102 height 80
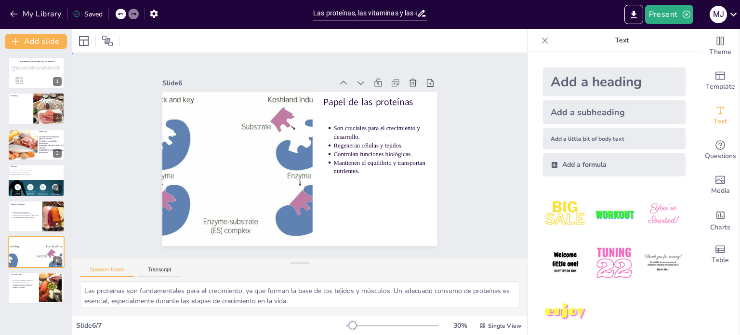
click at [326, 182] on p "Son cruciales para el crecimiento y desarrollo." at bounding box center [341, 239] width 40 height 114
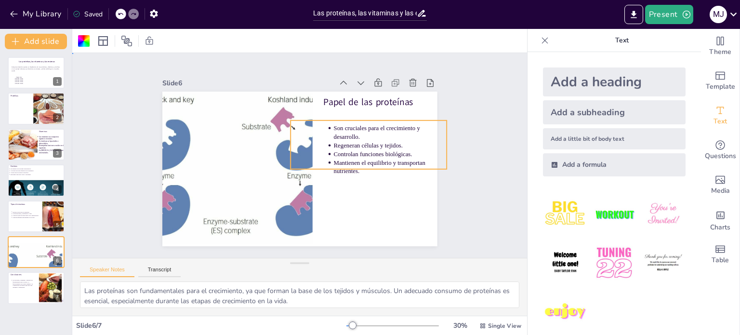
click at [271, 123] on p "Son cruciales para el crecimiento y desarrollo." at bounding box center [235, 88] width 72 height 106
click at [315, 192] on p "Son cruciales para el crecimiento y desarrollo." at bounding box center [284, 247] width 62 height 110
click at [336, 145] on p "Son cruciales para el crecimiento y desarrollo." at bounding box center [389, 180] width 106 height 71
click at [329, 169] on p "Son cruciales para el crecimiento y desarrollo." at bounding box center [365, 222] width 72 height 106
click at [301, 190] on p "Son cruciales para el crecimiento y desarrollo." at bounding box center [256, 238] width 89 height 96
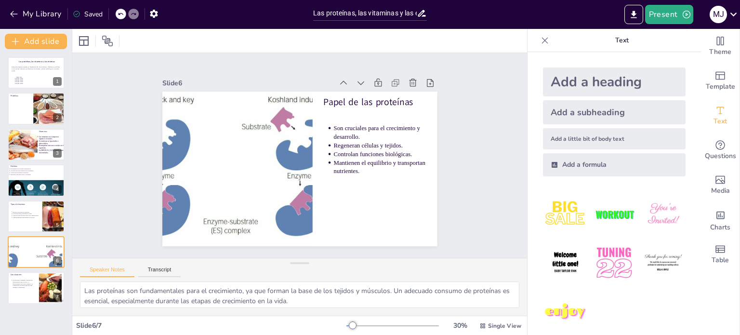
click at [328, 186] on p "Son cruciales para el crecimiento y desarrollo." at bounding box center [331, 243] width 29 height 115
click at [278, 179] on p "Son cruciales para el crecimiento y desarrollo." at bounding box center [220, 205] width 113 height 52
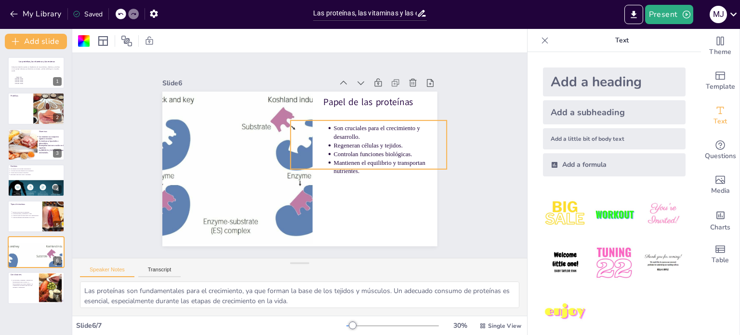
click at [310, 192] on p "Son cruciales para el crecimiento y desarrollo." at bounding box center [273, 245] width 71 height 107
click at [269, 173] on p "Son cruciales para el crecimiento y desarrollo." at bounding box center [212, 187] width 115 height 29
click at [263, 123] on p "Son cruciales para el crecimiento y desarrollo." at bounding box center [207, 140] width 110 height 62
click at [328, 182] on p "Son cruciales para el crecimiento y desarrollo." at bounding box center [341, 239] width 40 height 114
click at [331, 119] on p "Son cruciales para el crecimiento y desarrollo." at bounding box center [325, 65] width 72 height 106
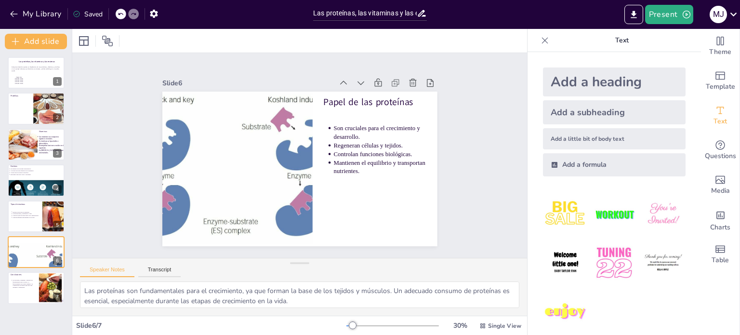
click at [331, 164] on p "Son cruciales para el crecimiento y desarrollo." at bounding box center [371, 215] width 80 height 102
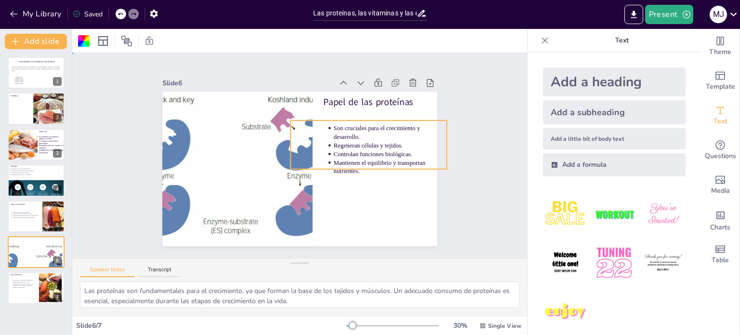
click at [301, 120] on p "Son cruciales para el crecimiento y desarrollo." at bounding box center [286, 63] width 29 height 115
click at [336, 145] on p "Son cruciales para el crecimiento y desarrollo." at bounding box center [389, 181] width 106 height 72
click at [331, 169] on p "Son cruciales para el crecimiento y desarrollo." at bounding box center [365, 222] width 72 height 106
drag, startPoint x: 331, startPoint y: 123, endPoint x: 328, endPoint y: 137, distance: 13.8
click at [328, 137] on ul "Son cruciales para el crecimiento y desarrollo. Regeneran células y tejidos. Co…" at bounding box center [380, 184] width 134 height 97
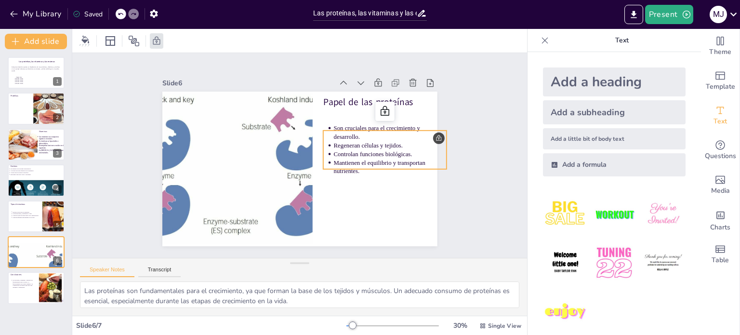
click at [333, 141] on p "Regeneran células y tejidos." at bounding box center [389, 145] width 113 height 9
click at [328, 175] on p "Mantienen el equilibrio y transportan nutrientes." at bounding box center [372, 211] width 106 height 72
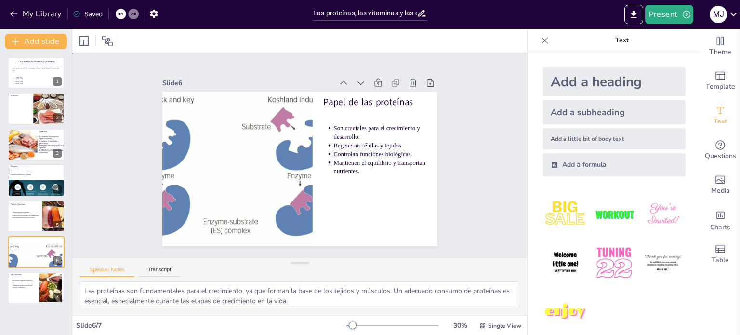
click at [328, 186] on p "Mantienen el equilibrio y transportan nutrientes." at bounding box center [335, 239] width 72 height 106
click at [347, 167] on p "Mantienen el equilibrio y transportan nutrientes." at bounding box center [390, 157] width 115 height 29
click at [347, 172] on p "Mantienen el equilibrio y transportan nutrientes." at bounding box center [377, 203] width 110 height 62
click at [297, 189] on p "Mantienen el equilibrio y transportan nutrientes." at bounding box center [287, 245] width 17 height 113
click at [280, 174] on p "Mantienen el equilibrio y transportan nutrientes." at bounding box center [245, 227] width 72 height 106
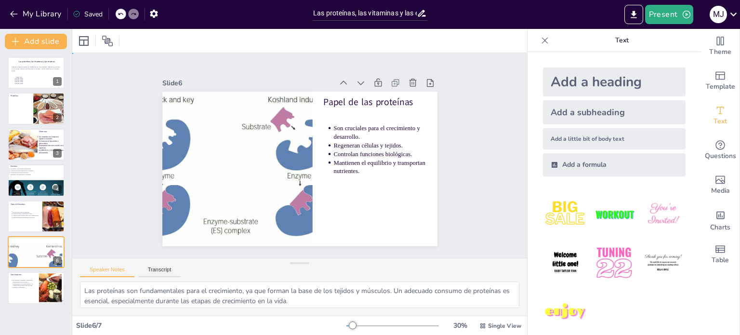
click at [349, 178] on p "Mantienen el equilibrio y transportan nutrientes." at bounding box center [366, 218] width 102 height 80
drag, startPoint x: 349, startPoint y: 166, endPoint x: 362, endPoint y: 151, distance: 19.5
click at [284, 151] on ul "Son cruciales para el crecimiento y desarrollo. Regeneran células y tejidos. Co…" at bounding box center [218, 179] width 132 height 77
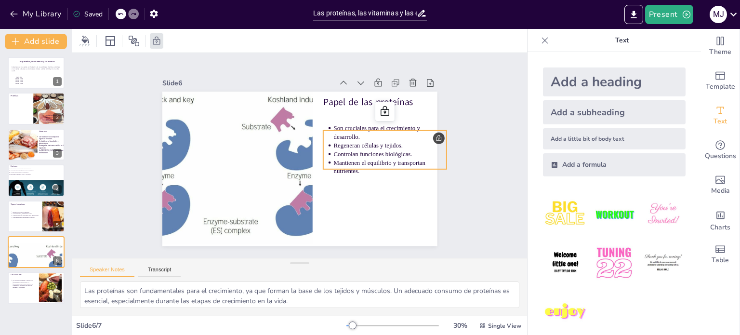
click at [362, 174] on p "Controlan funciones biológicas." at bounding box center [368, 215] width 90 height 82
click at [431, 136] on div "Slide 1 Las proteínas, las vitaminas y las enzimas Esta presentación explora la…" at bounding box center [300, 155] width 340 height 373
click at [350, 235] on icon at bounding box center [344, 241] width 12 height 12
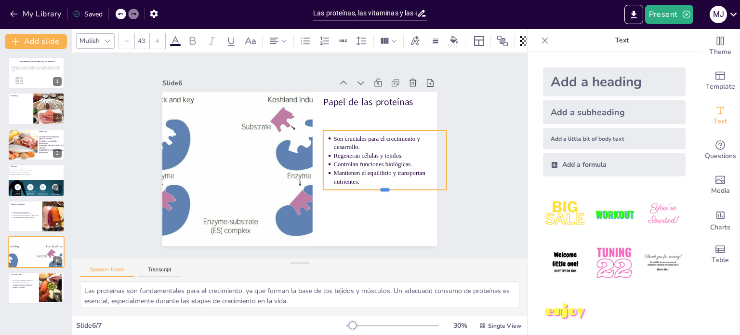
drag, startPoint x: 379, startPoint y: 165, endPoint x: 376, endPoint y: 185, distance: 20.9
click at [376, 197] on div at bounding box center [354, 231] width 111 height 68
click at [401, 209] on icon at bounding box center [399, 217] width 16 height 16
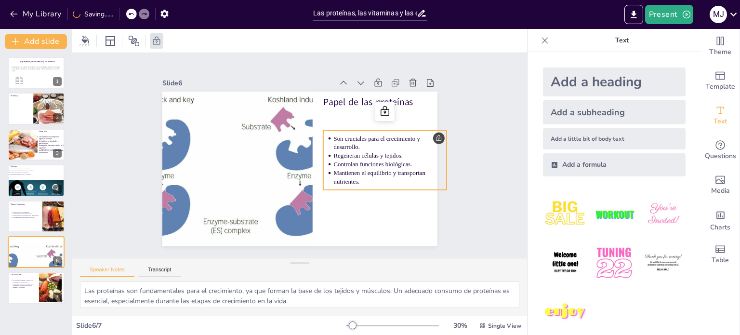
click at [285, 127] on p "Mantienen el equilibrio y transportan nutrientes." at bounding box center [232, 91] width 106 height 72
click at [351, 191] on p "Mantienen el equilibrio y transportan nutrientes." at bounding box center [335, 242] width 80 height 102
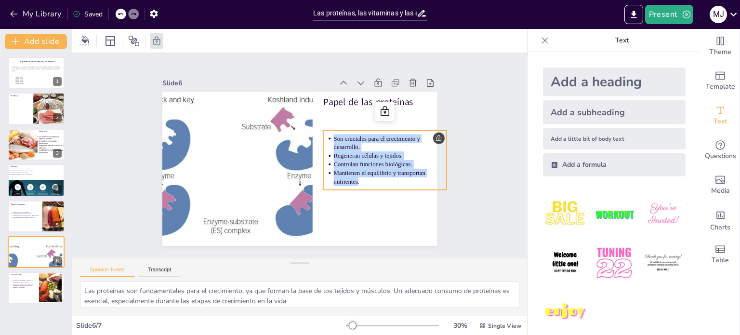
drag, startPoint x: 351, startPoint y: 178, endPoint x: 322, endPoint y: 135, distance: 51.4
click at [287, 135] on ul "Son cruciales para el crecimiento y desarrollo. Regeneran células y tejidos. Co…" at bounding box center [219, 124] width 133 height 87
copy ul "Son cruciales para el crecimiento y desarrollo. Regeneran células y tejidos. Co…"
click at [33, 276] on div at bounding box center [36, 288] width 58 height 33
